Goal: Navigation & Orientation: Find specific page/section

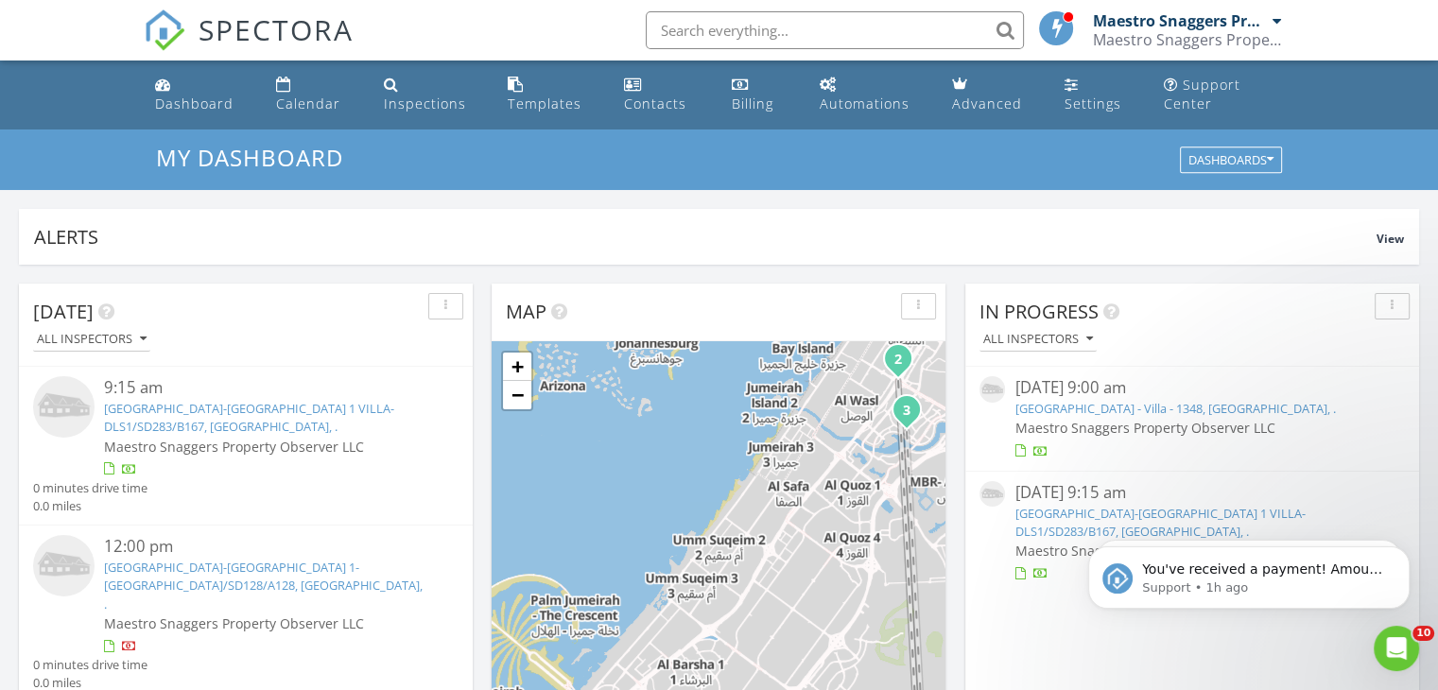
scroll to position [1750, 1468]
click at [409, 103] on div "Inspections" at bounding box center [425, 104] width 82 height 18
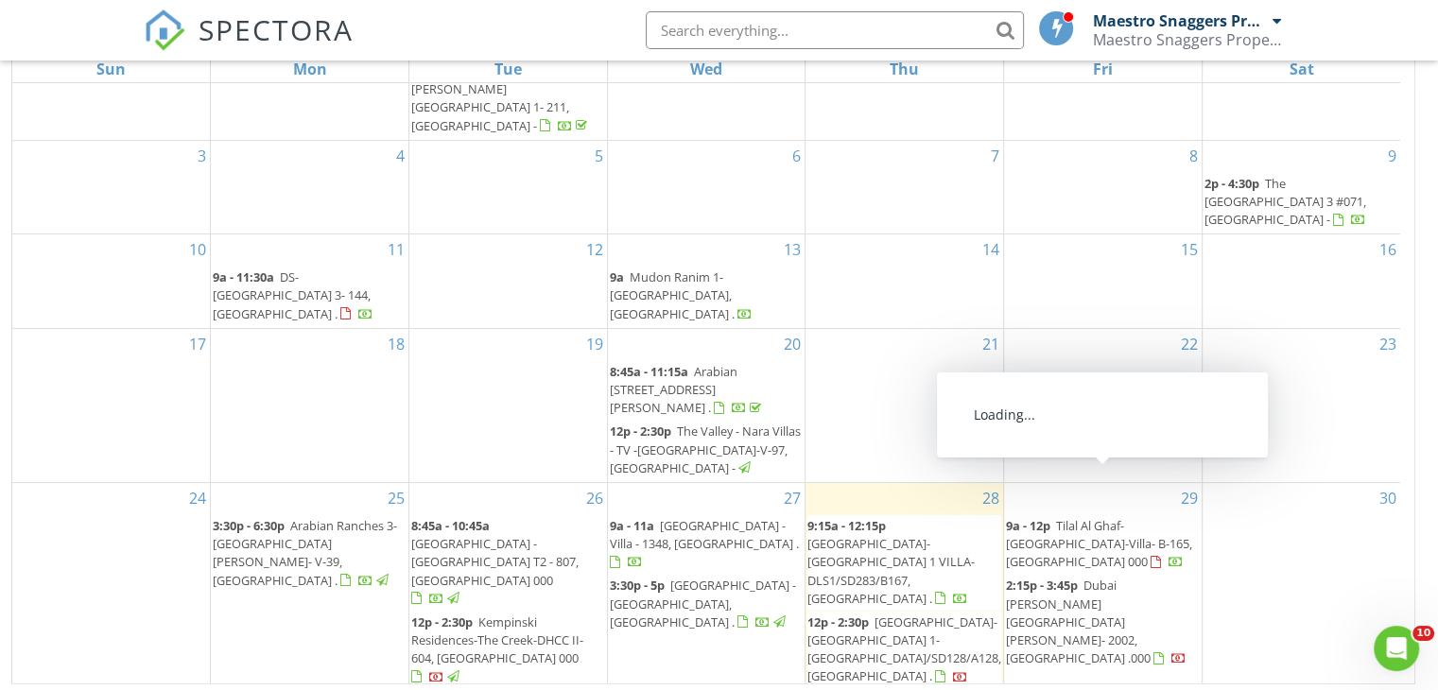
scroll to position [270, 0]
